Goal: Information Seeking & Learning: Learn about a topic

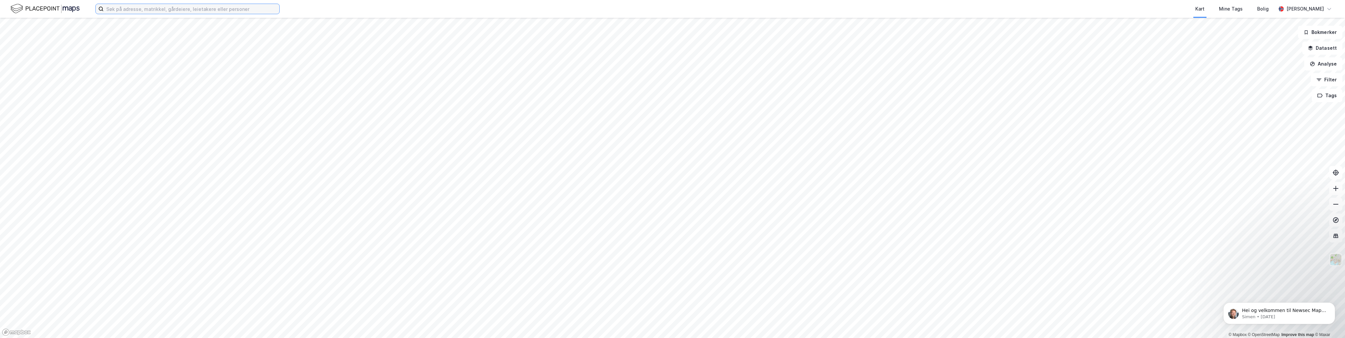
click at [217, 10] on input at bounding box center [192, 9] width 176 height 10
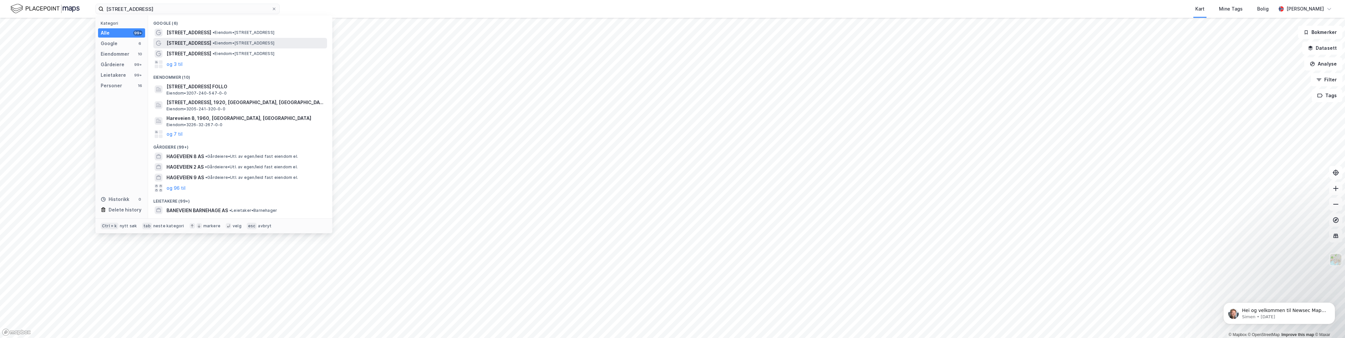
click at [168, 45] on span "[STREET_ADDRESS]" at bounding box center [188, 43] width 45 height 8
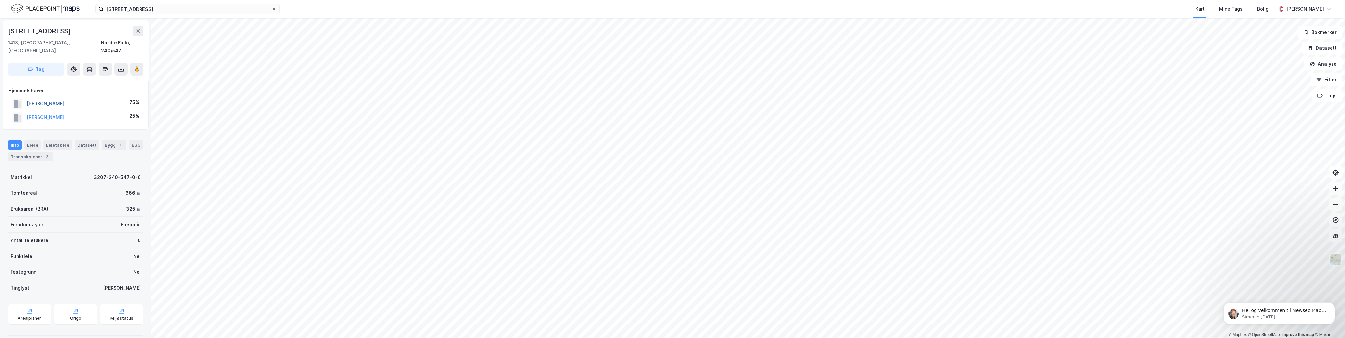
click at [0, 0] on button "[PERSON_NAME]" at bounding box center [0, 0] width 0 height 0
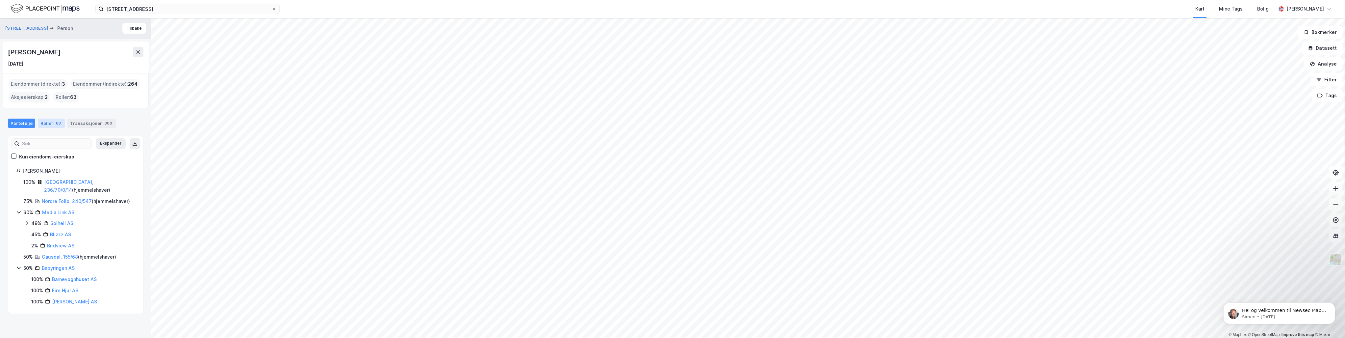
click at [44, 124] on div "Roller 63" at bounding box center [51, 122] width 27 height 9
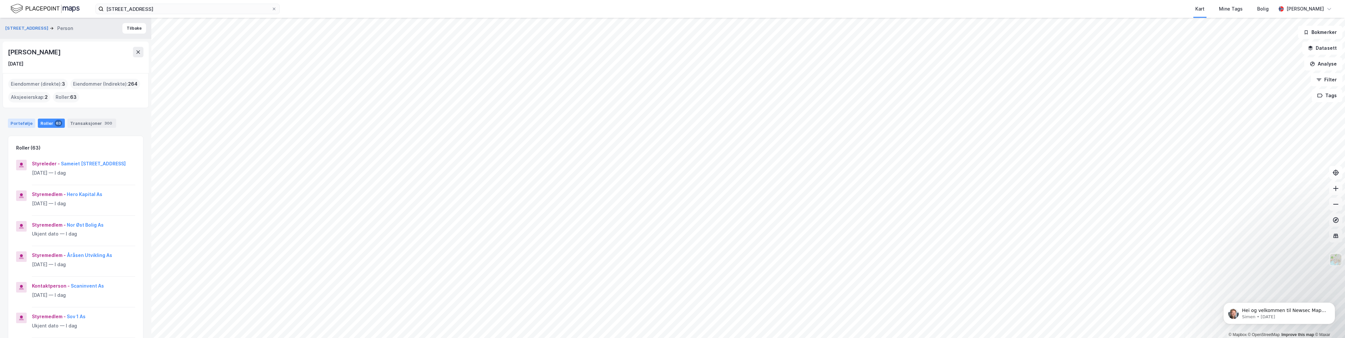
click at [25, 123] on div "Portefølje" at bounding box center [21, 122] width 27 height 9
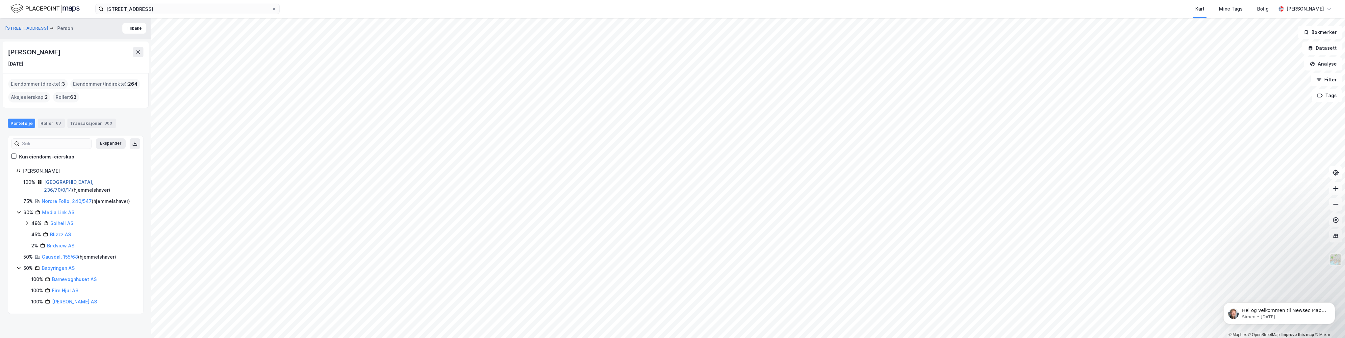
click at [62, 181] on link "[GEOGRAPHIC_DATA], 236/70/0/14" at bounding box center [68, 185] width 49 height 13
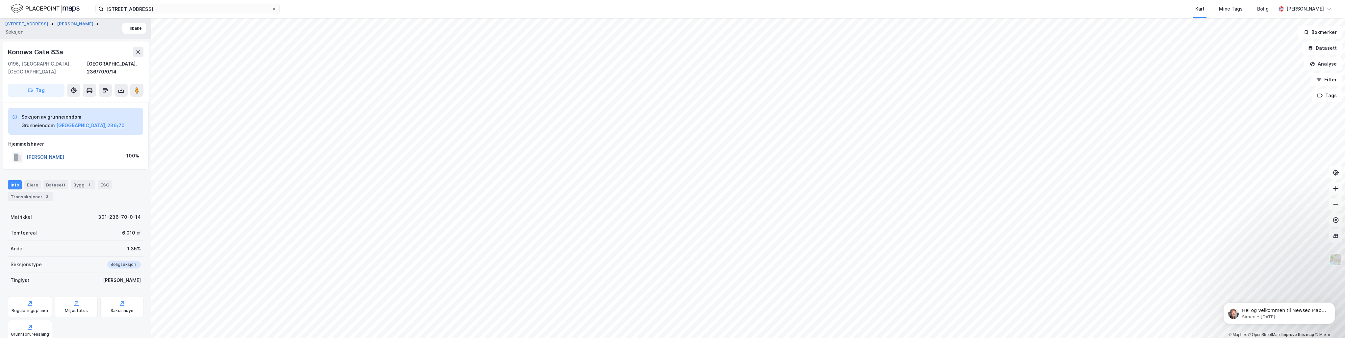
click at [0, 0] on button "[PERSON_NAME]" at bounding box center [0, 0] width 0 height 0
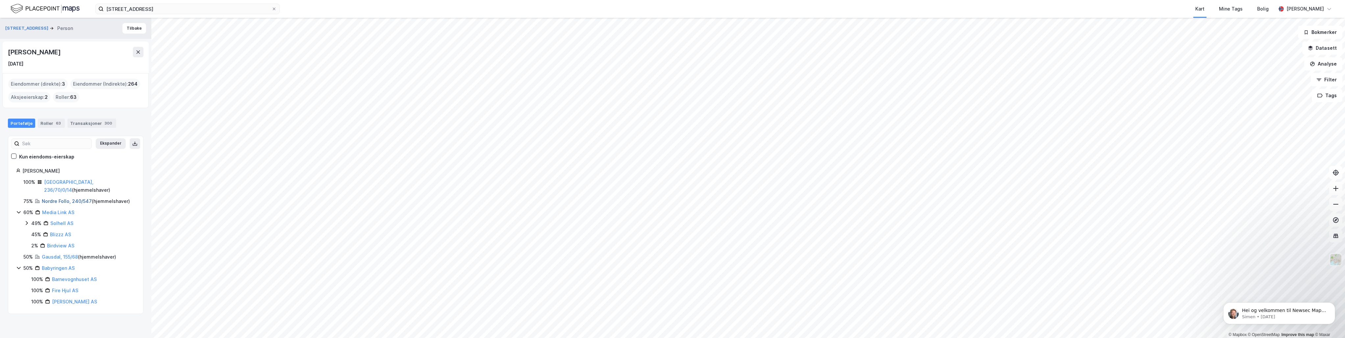
click at [58, 198] on link "Nordre Follo, 240/547" at bounding box center [67, 201] width 50 height 6
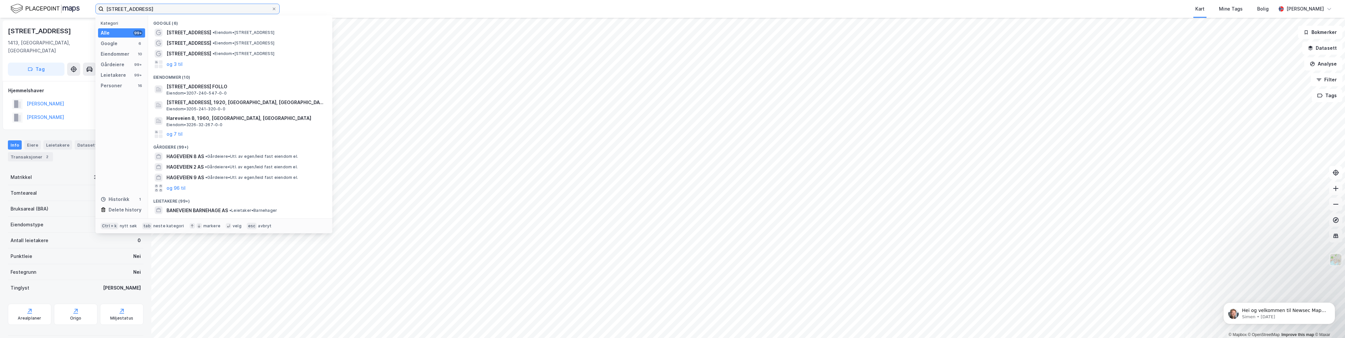
drag, startPoint x: 157, startPoint y: 9, endPoint x: 30, endPoint y: 7, distance: 127.7
click at [30, 7] on div "hareveien 8 Kategori Alle 99+ Google 6 Eiendommer 10 Gårdeiere 99+ Leietakere 9…" at bounding box center [672, 9] width 1345 height 18
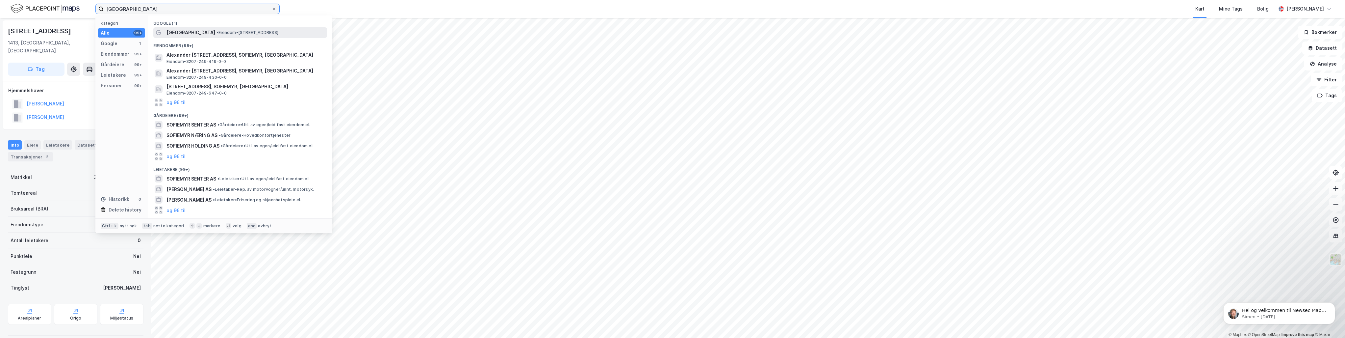
type input "[GEOGRAPHIC_DATA]"
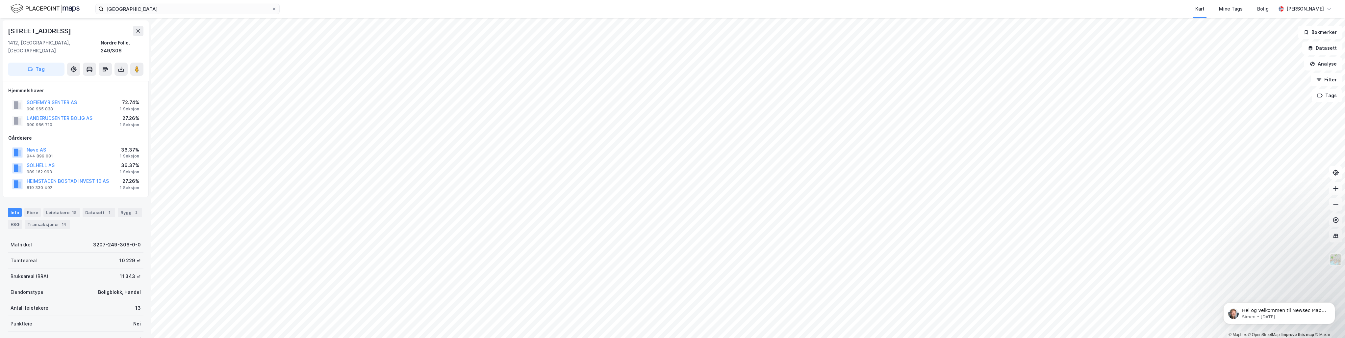
click at [492, 8] on div "sofiemyr senter Kart Mine Tags Bolig [PERSON_NAME] © Mapbox © OpenStreetMap Imp…" at bounding box center [672, 169] width 1345 height 338
